Goal: Task Accomplishment & Management: Complete application form

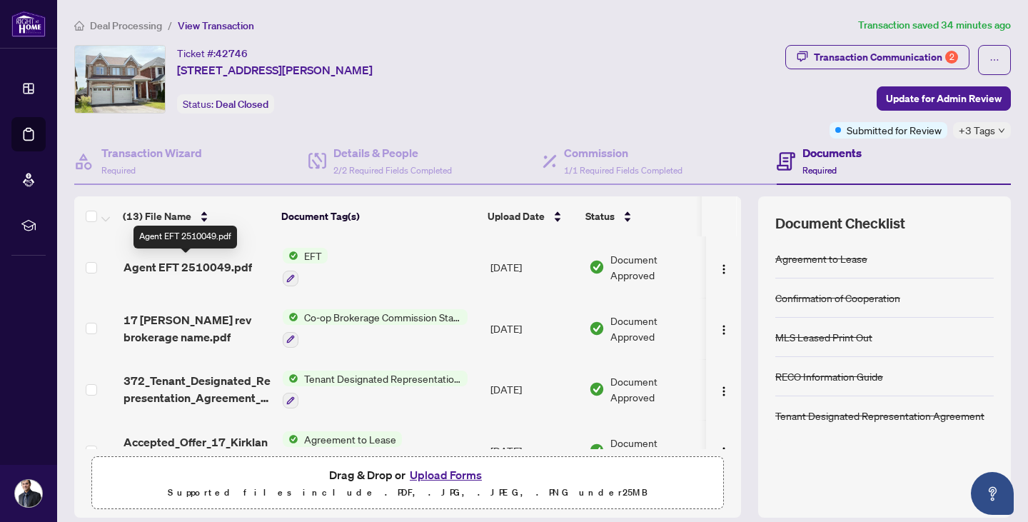
click at [182, 265] on span "Agent EFT 2510049.pdf" at bounding box center [188, 267] width 129 height 17
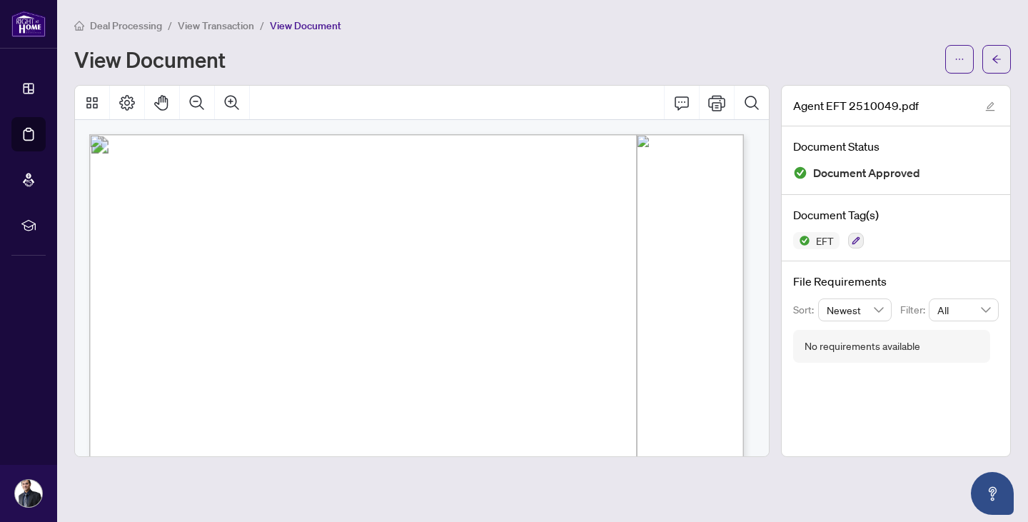
click at [199, 29] on span "View Transaction" at bounding box center [216, 25] width 76 height 13
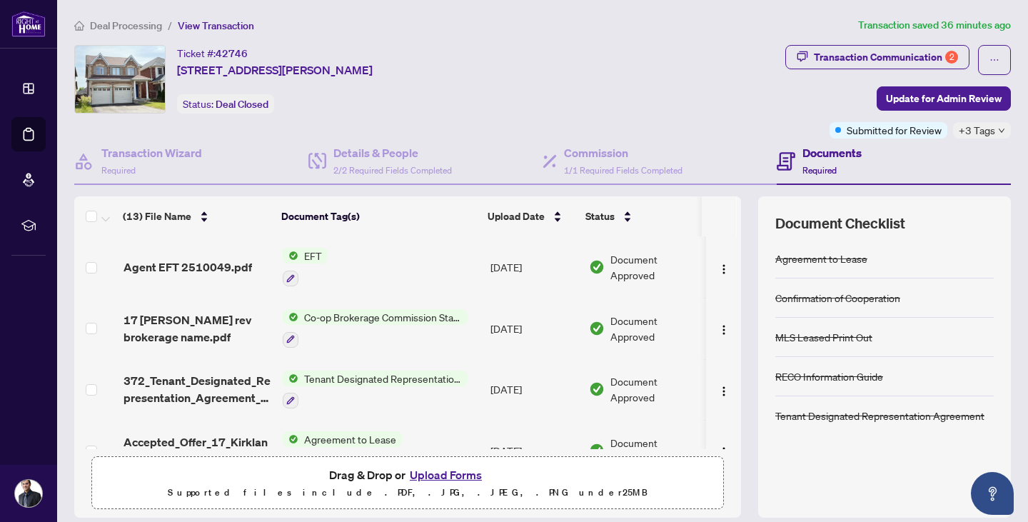
click at [113, 26] on span "Deal Processing" at bounding box center [126, 25] width 72 height 13
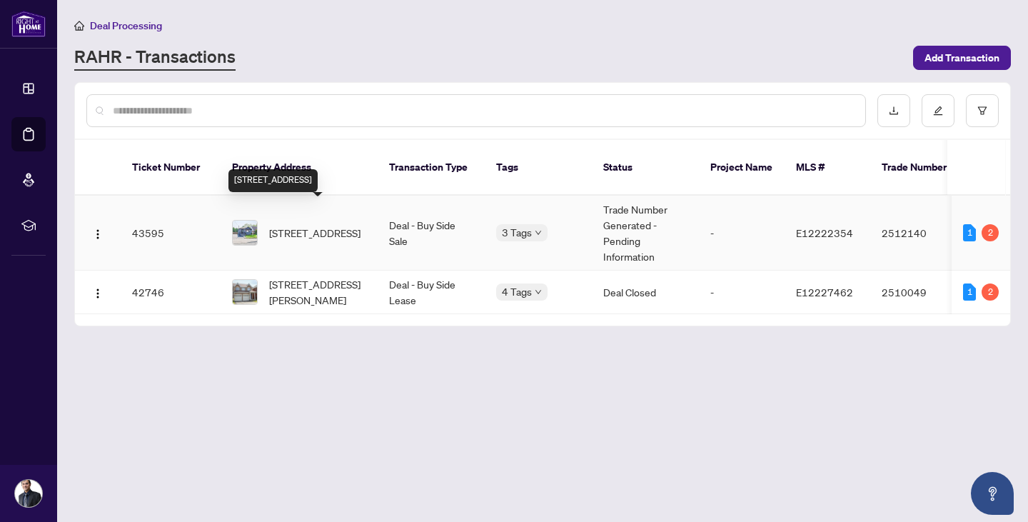
click at [314, 225] on span "[STREET_ADDRESS]" at bounding box center [314, 233] width 91 height 16
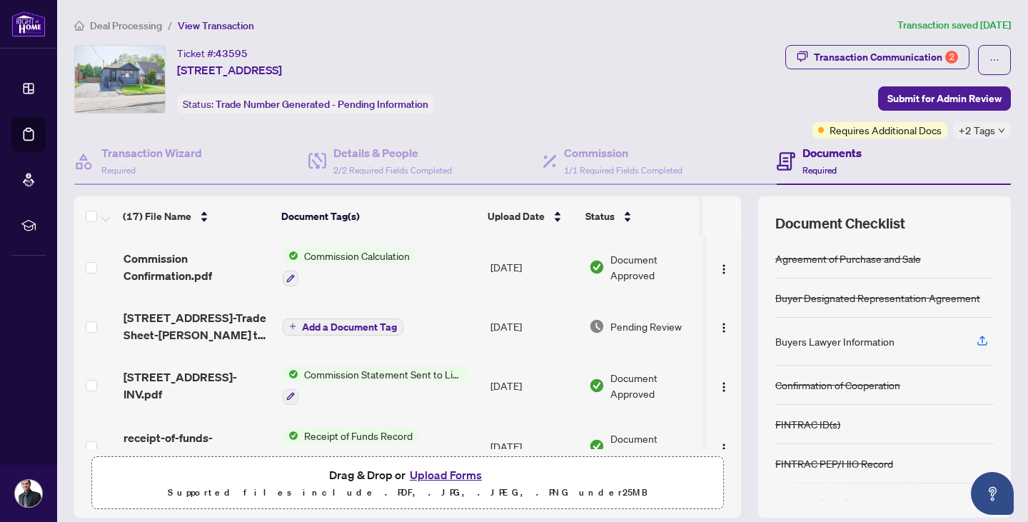
click at [330, 251] on span "Commission Calculation" at bounding box center [357, 256] width 117 height 16
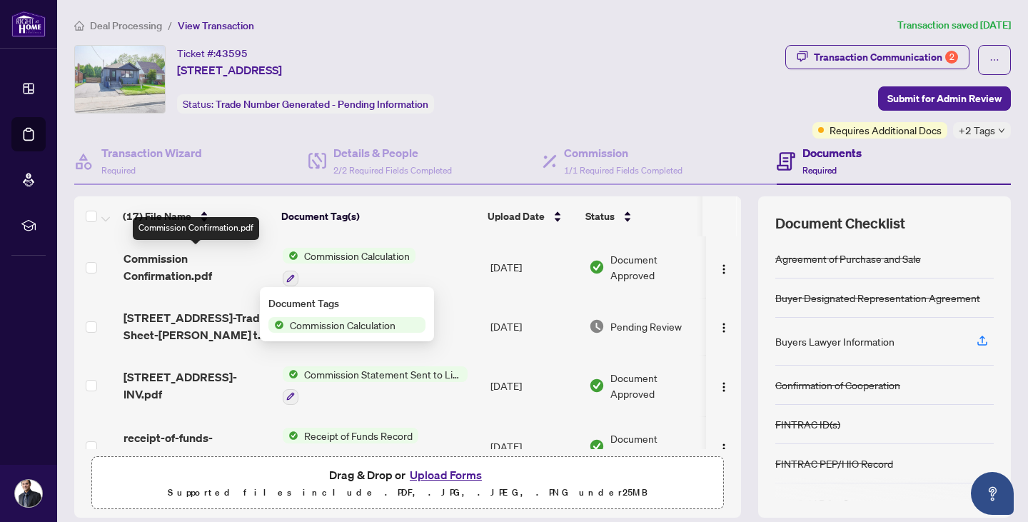
click at [168, 263] on span "Commission Confirmation.pdf" at bounding box center [198, 267] width 148 height 34
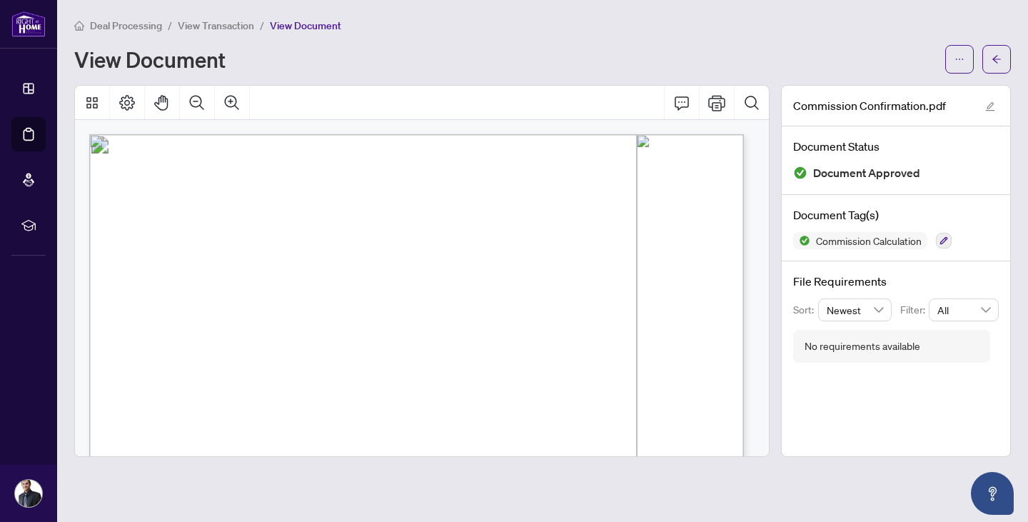
click at [211, 28] on span "View Transaction" at bounding box center [216, 25] width 76 height 13
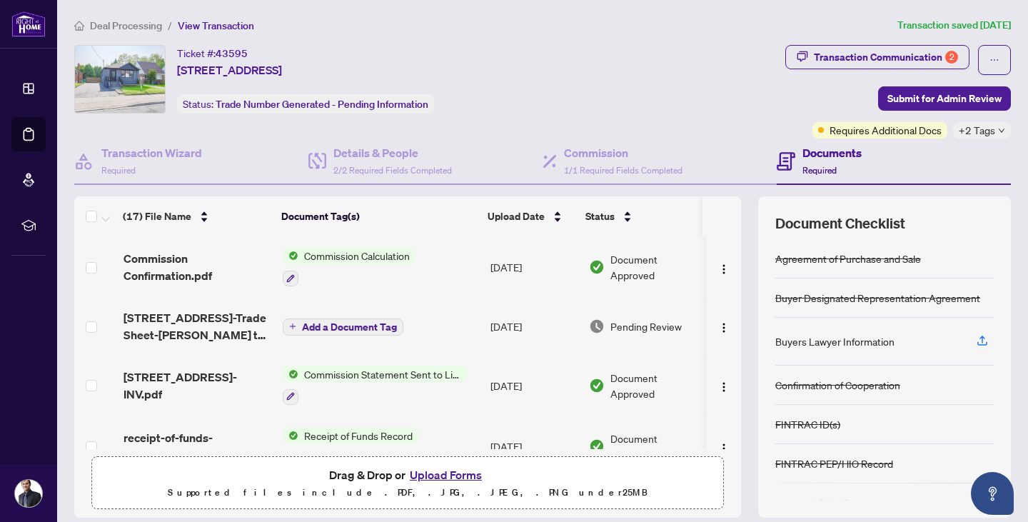
click at [399, 377] on span "Commission Statement Sent to Listing Brokerage" at bounding box center [383, 374] width 169 height 16
click at [164, 374] on span "[STREET_ADDRESS]-INV.pdf" at bounding box center [198, 386] width 148 height 34
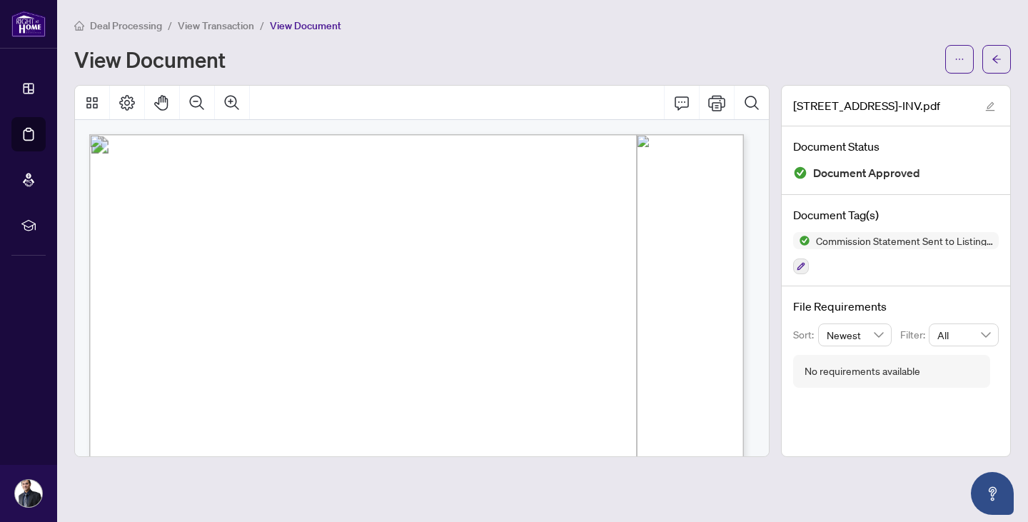
click at [204, 26] on span "View Transaction" at bounding box center [216, 25] width 76 height 13
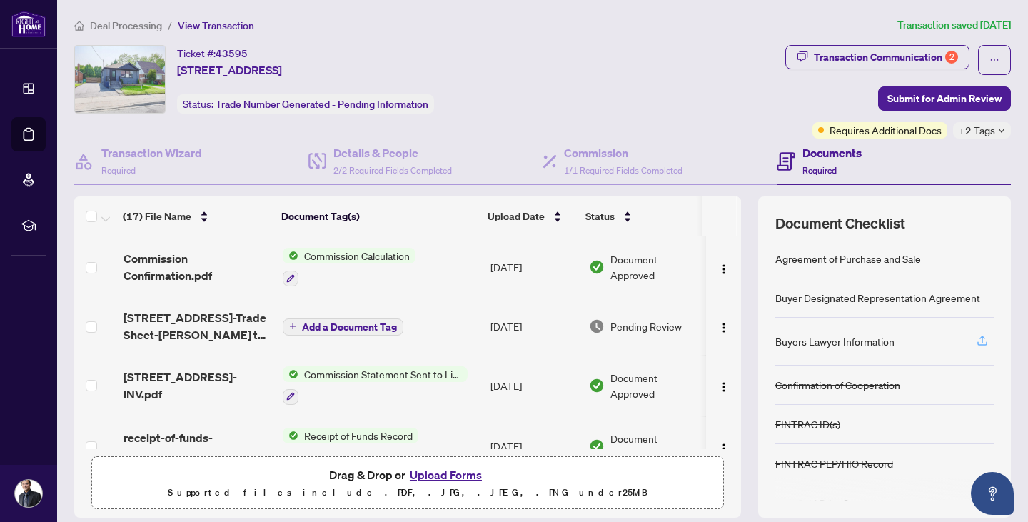
click at [976, 334] on icon "button" at bounding box center [982, 340] width 13 height 13
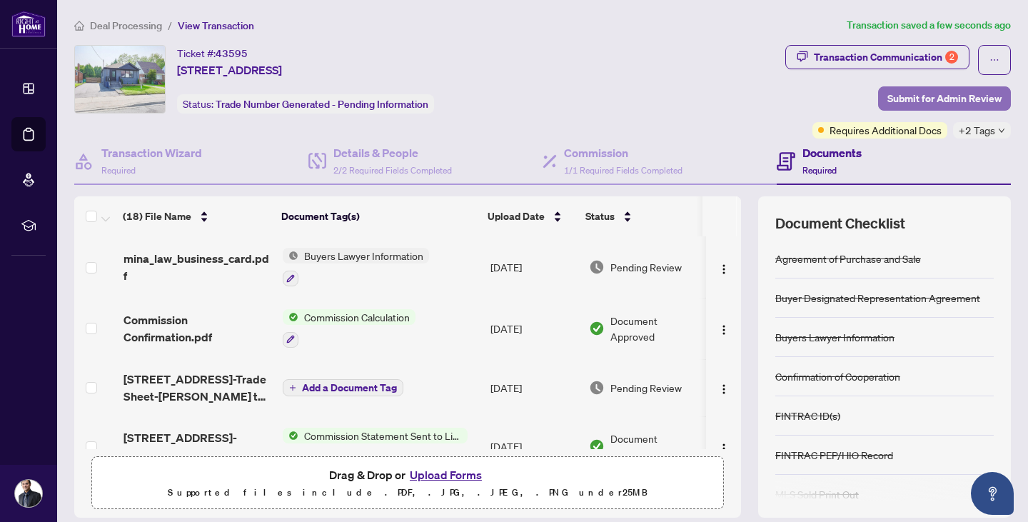
click at [928, 100] on span "Submit for Admin Review" at bounding box center [945, 98] width 114 height 23
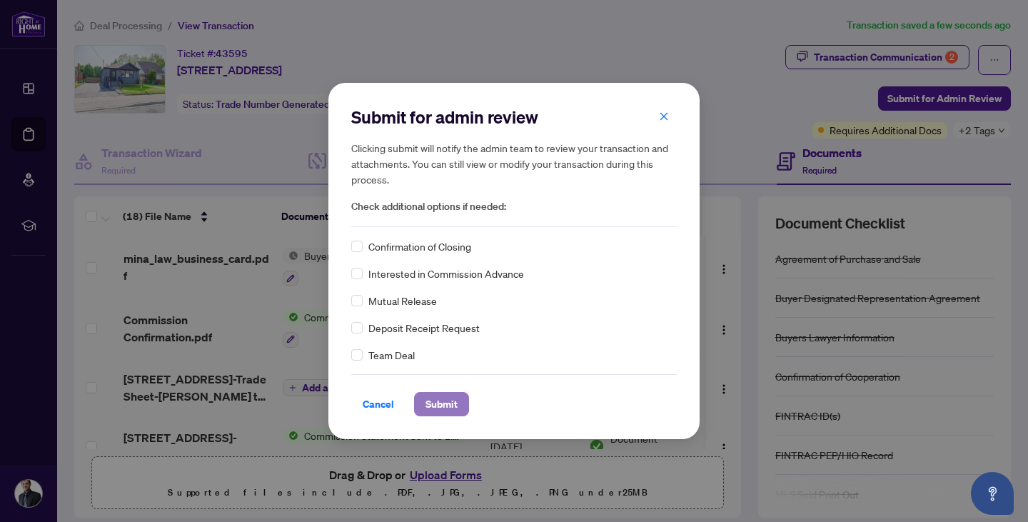
click at [436, 408] on span "Submit" at bounding box center [442, 404] width 32 height 23
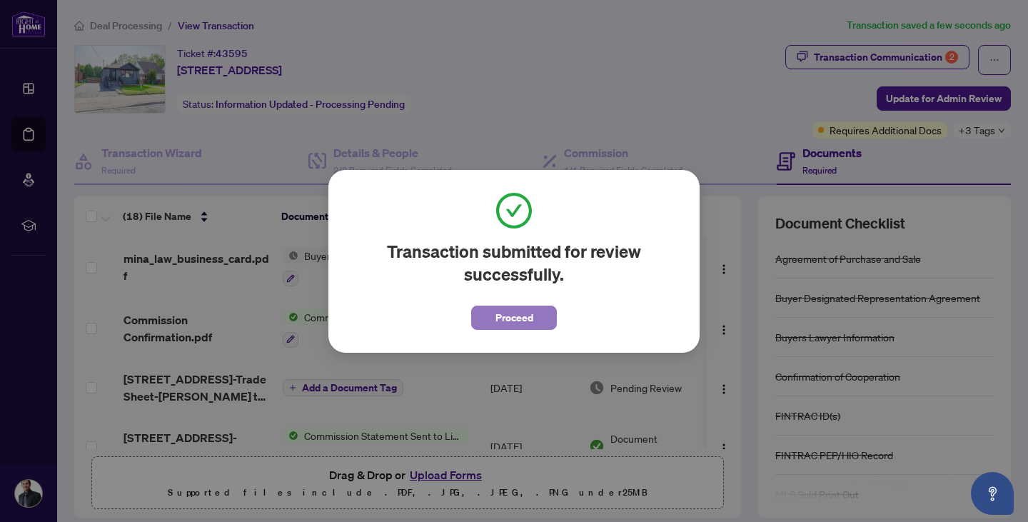
click at [498, 318] on span "Proceed" at bounding box center [515, 317] width 38 height 23
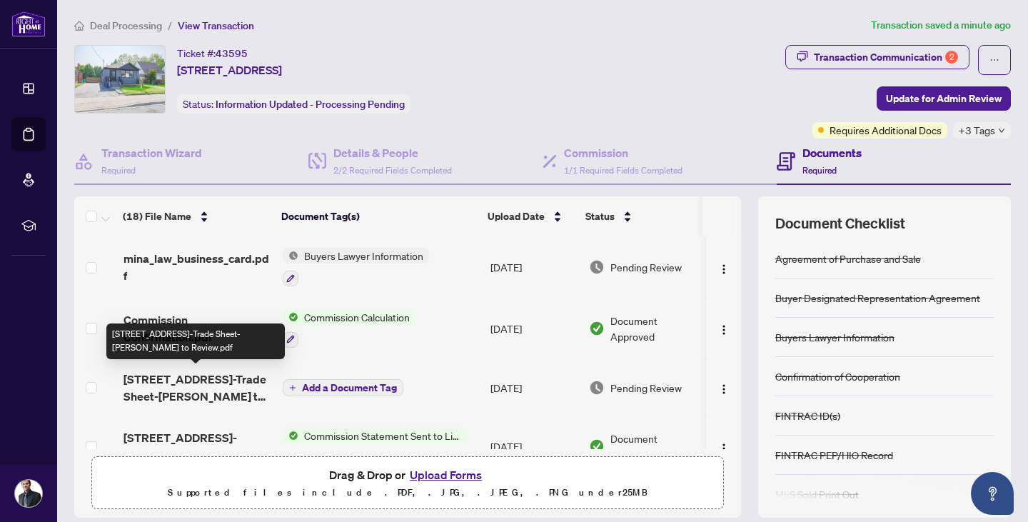
click at [191, 382] on span "[STREET_ADDRESS]-Trade Sheet-[PERSON_NAME] to Review.pdf" at bounding box center [198, 388] width 148 height 34
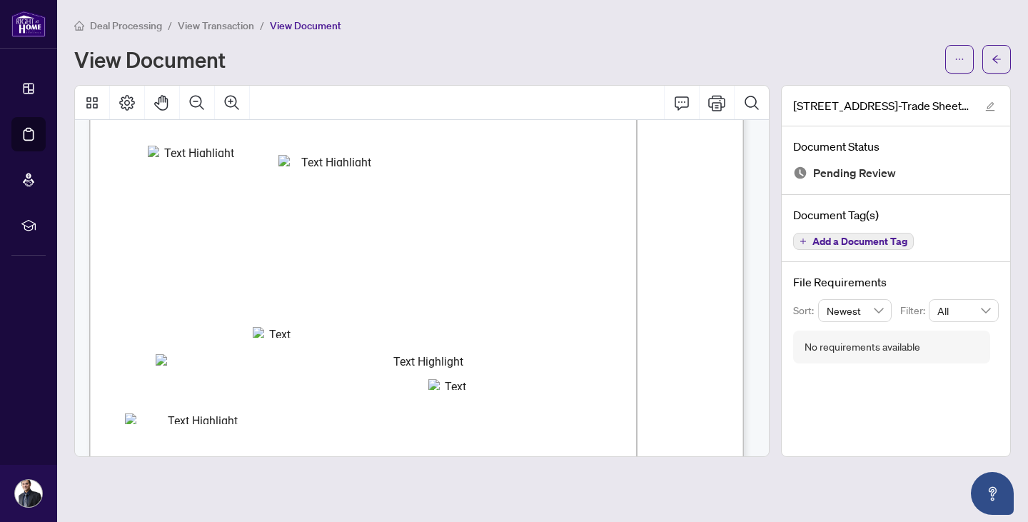
scroll to position [39, 0]
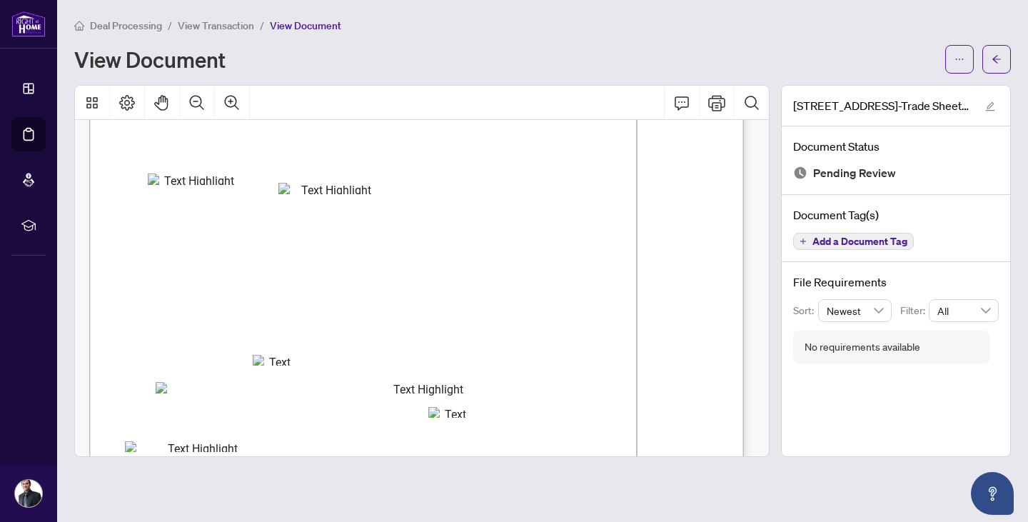
click at [221, 25] on span "View Transaction" at bounding box center [216, 25] width 76 height 13
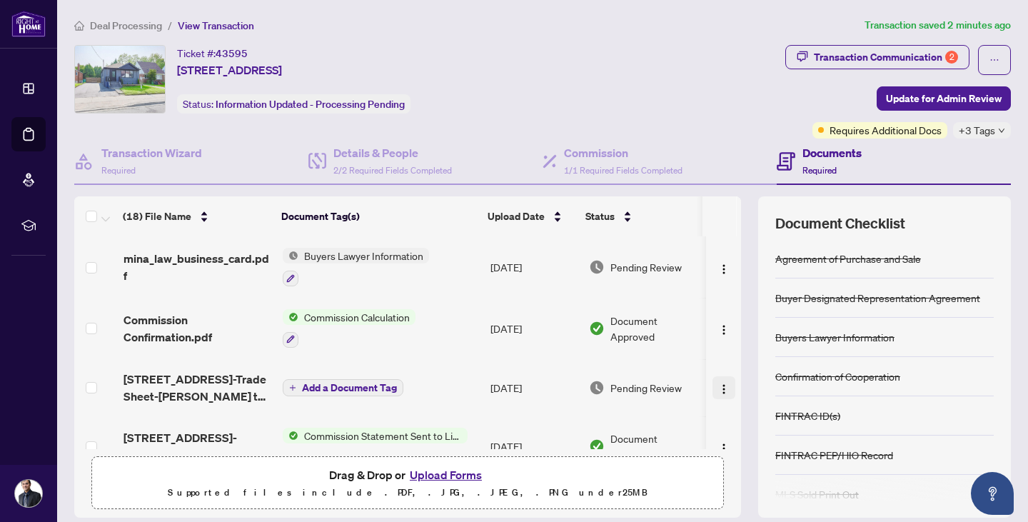
click at [719, 384] on img "button" at bounding box center [724, 389] width 11 height 11
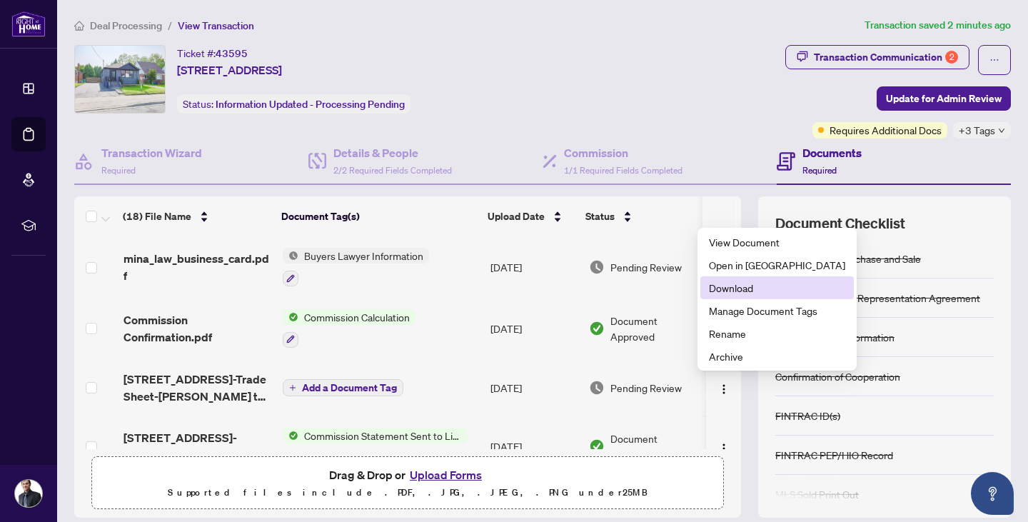
click at [732, 287] on span "Download" at bounding box center [777, 288] width 136 height 16
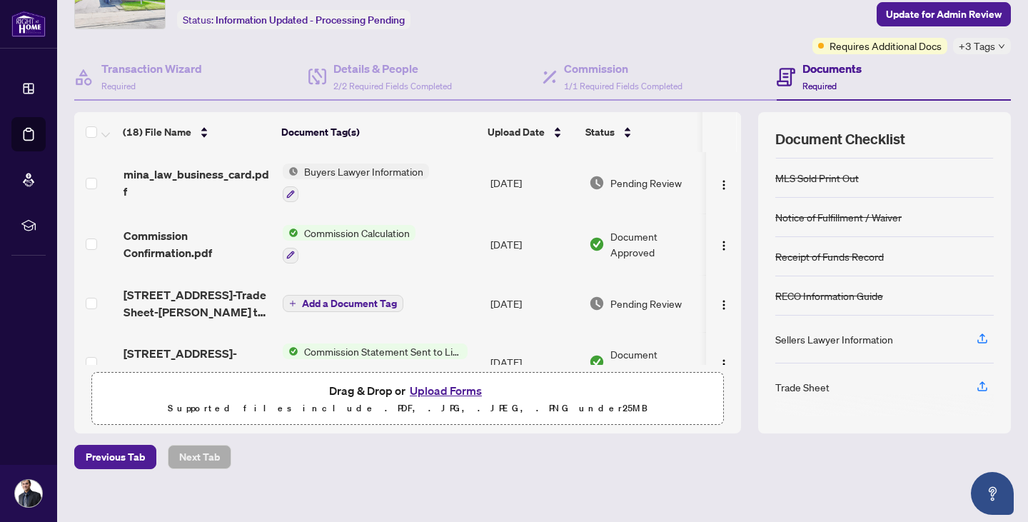
scroll to position [97, 0]
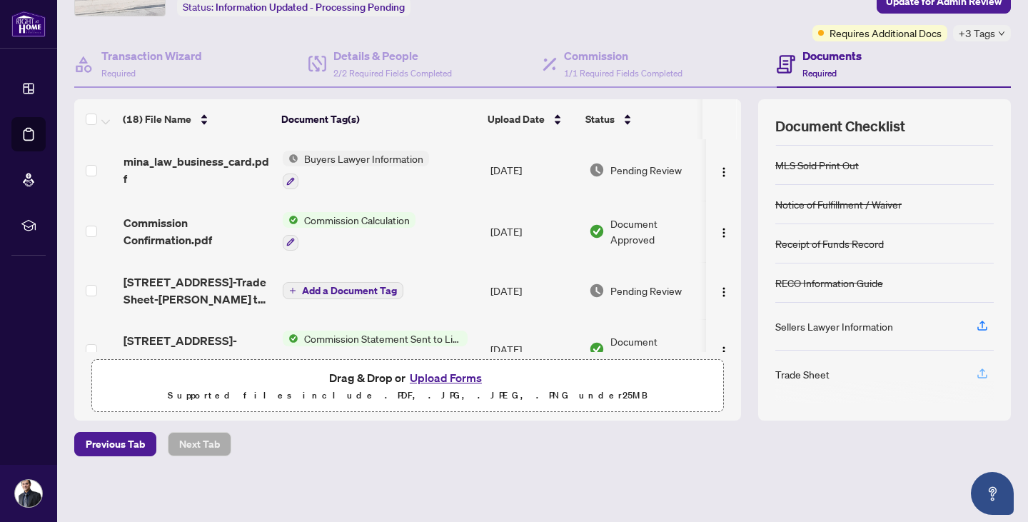
click at [980, 369] on icon "button" at bounding box center [983, 372] width 6 height 7
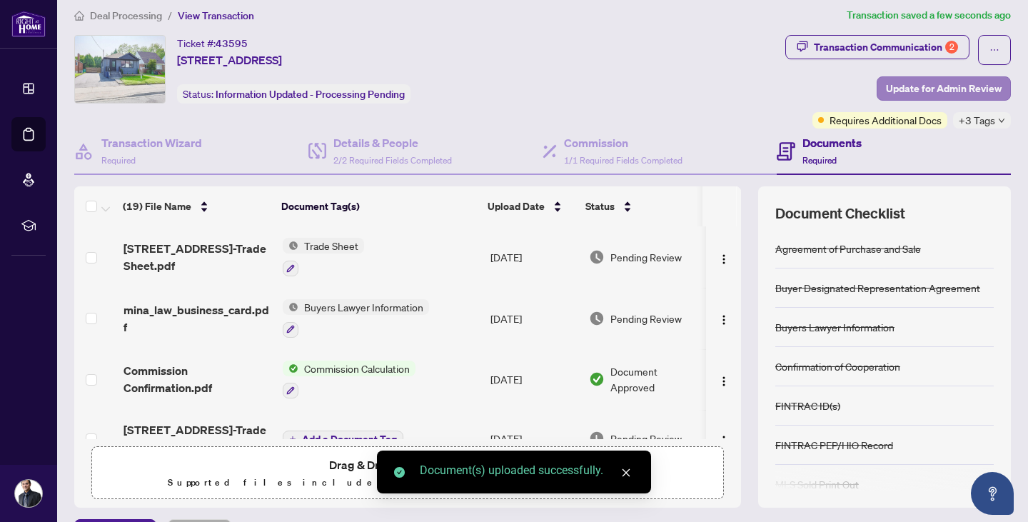
scroll to position [0, 0]
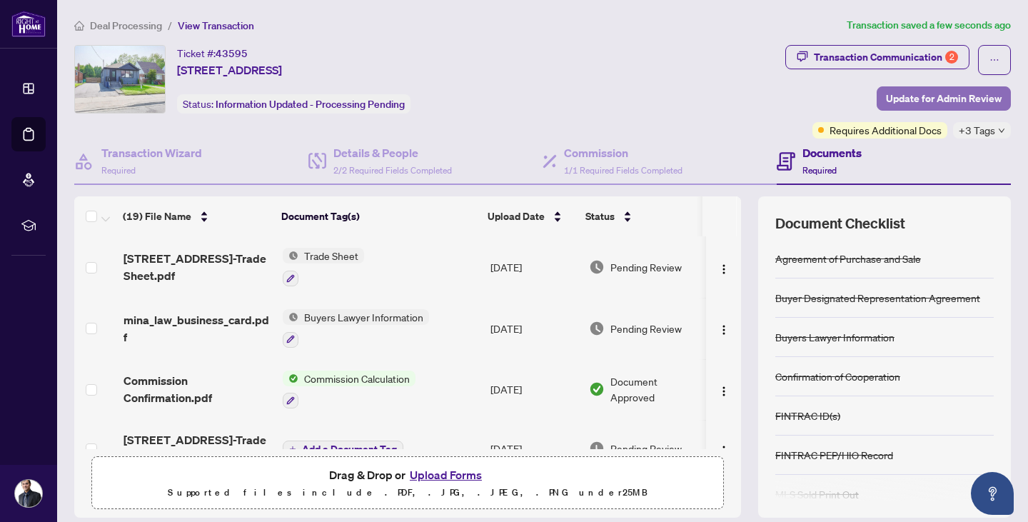
click at [936, 101] on span "Update for Admin Review" at bounding box center [944, 98] width 116 height 23
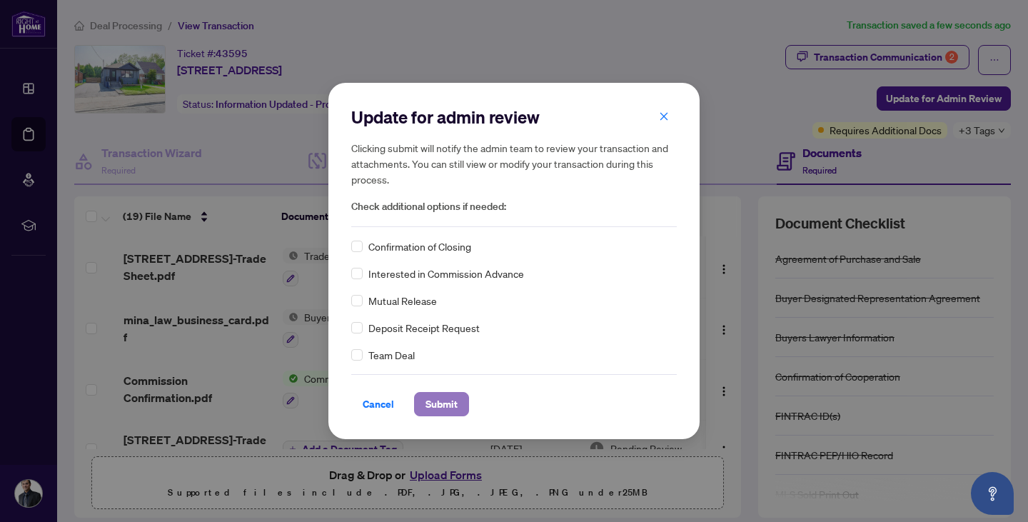
click at [430, 401] on span "Submit" at bounding box center [442, 404] width 32 height 23
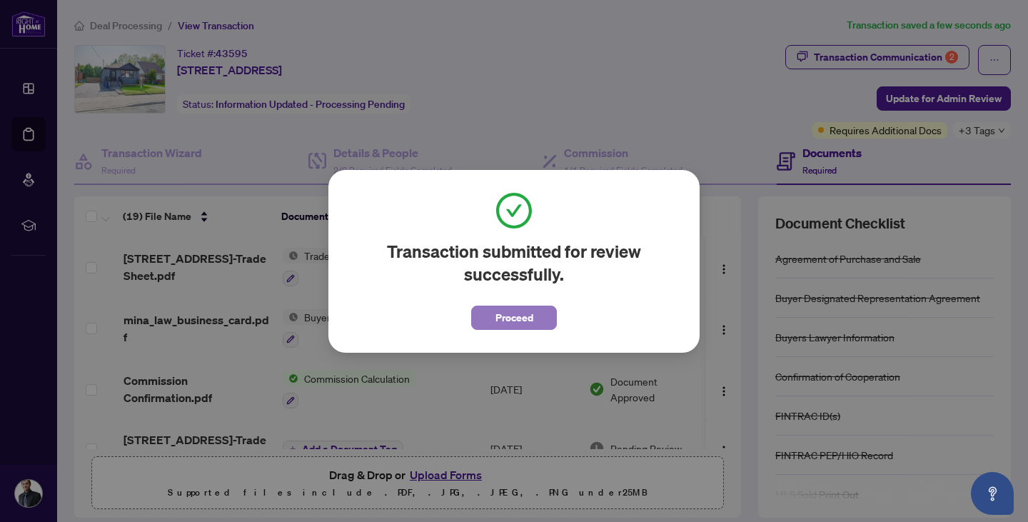
click at [509, 316] on span "Proceed" at bounding box center [515, 317] width 38 height 23
